Goal: Task Accomplishment & Management: Manage account settings

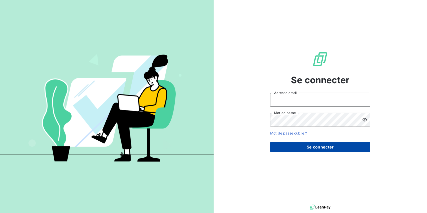
type input "[EMAIL_ADDRESS][DOMAIN_NAME]"
click at [302, 143] on button "Se connecter" at bounding box center [320, 147] width 100 height 11
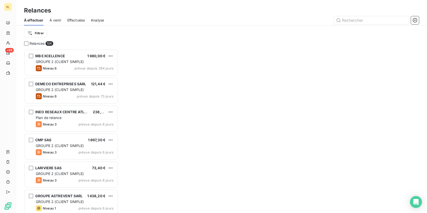
scroll to position [160, 90]
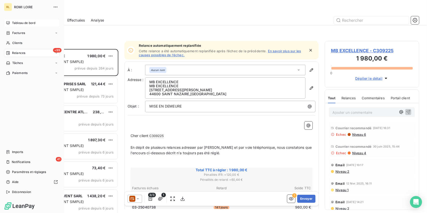
click at [14, 25] on span "Tableau de bord" at bounding box center [23, 23] width 23 height 5
